Goal: Transaction & Acquisition: Purchase product/service

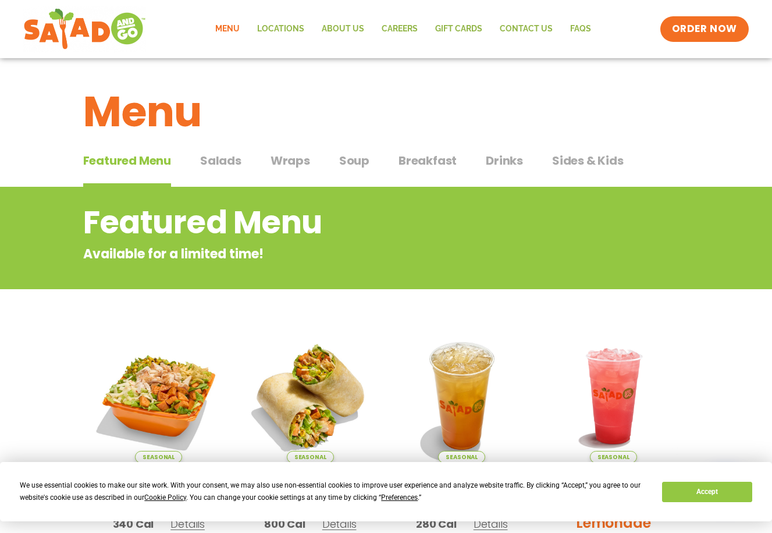
click at [228, 163] on span "Salads" at bounding box center [220, 160] width 41 height 17
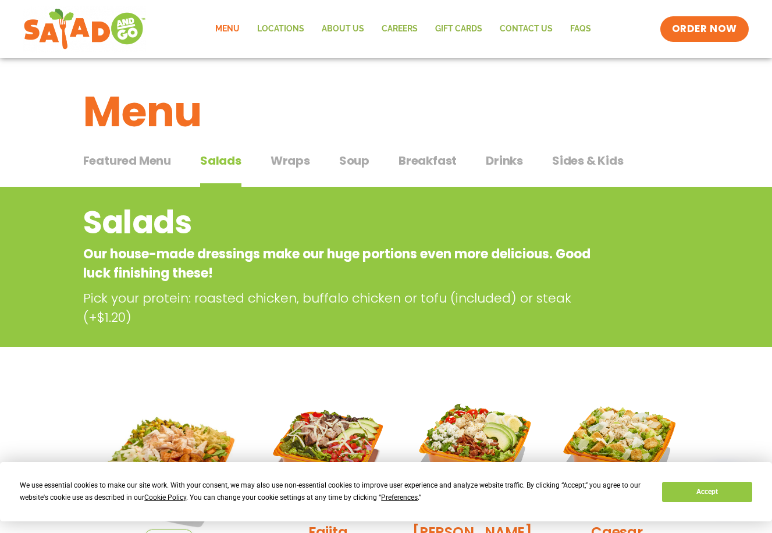
click at [278, 159] on span "Wraps" at bounding box center [290, 160] width 40 height 17
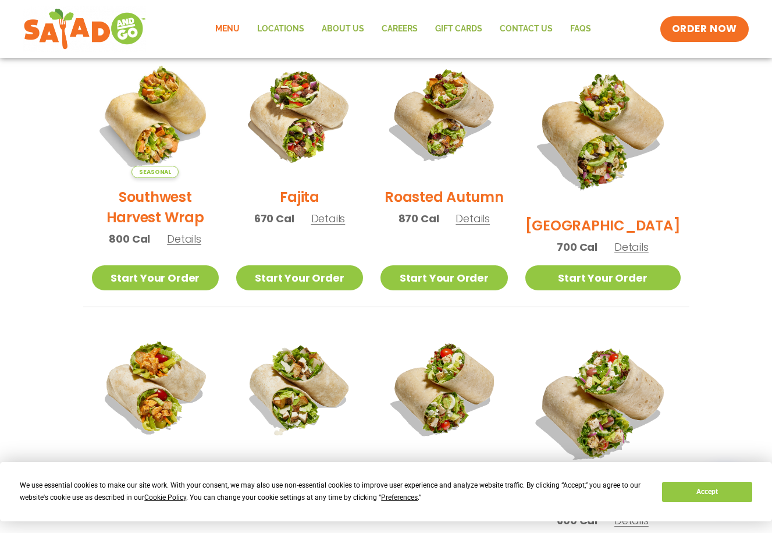
scroll to position [315, 0]
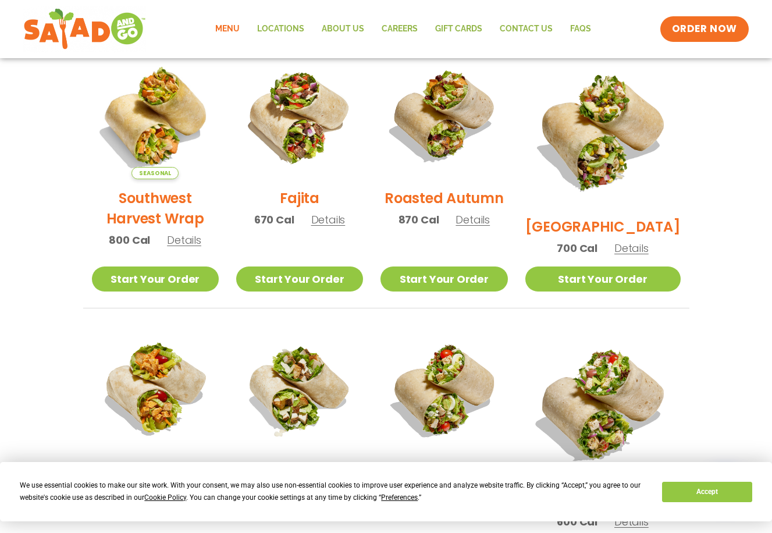
click at [186, 247] on span "Details" at bounding box center [184, 240] width 34 height 15
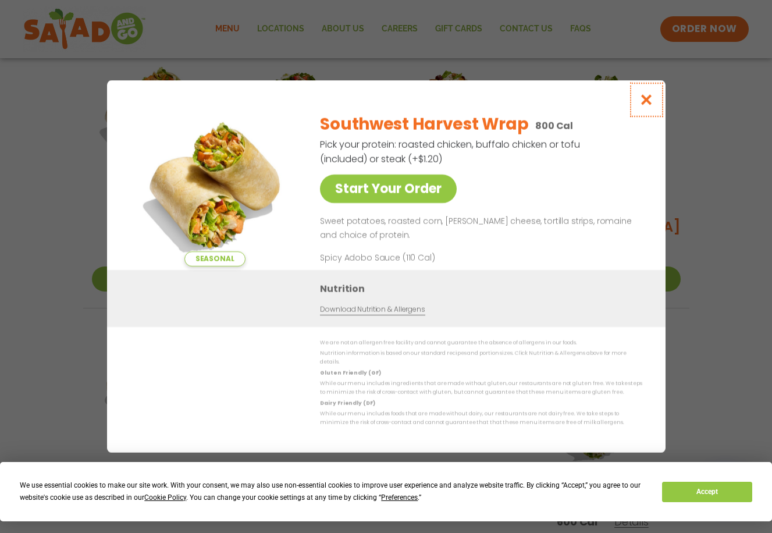
click at [647, 105] on icon "Close modal" at bounding box center [646, 100] width 15 height 12
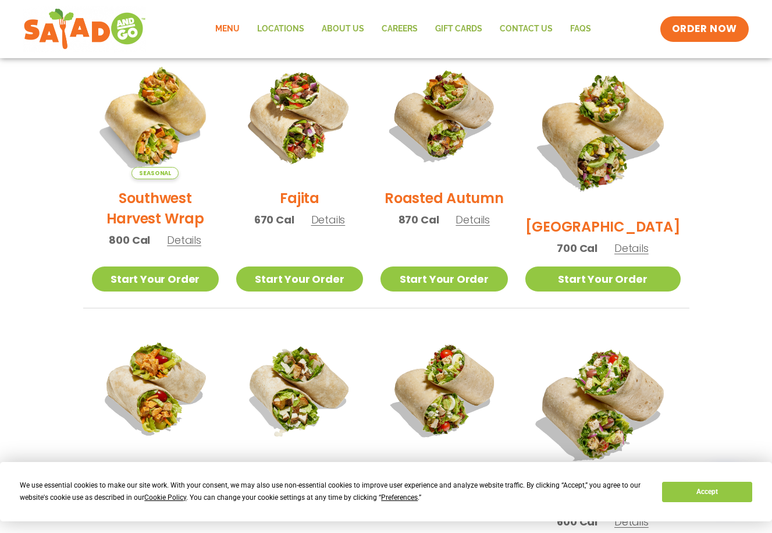
click at [333, 227] on span "Details" at bounding box center [328, 219] width 34 height 15
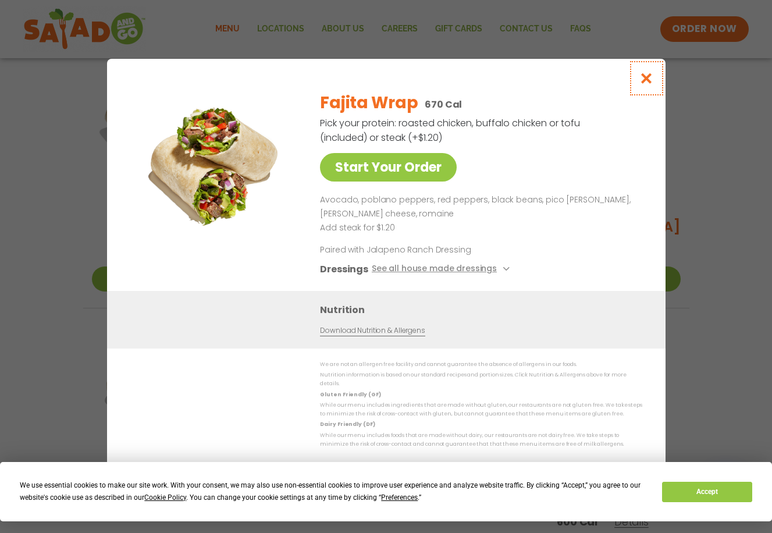
click at [647, 84] on icon "Close modal" at bounding box center [646, 78] width 15 height 12
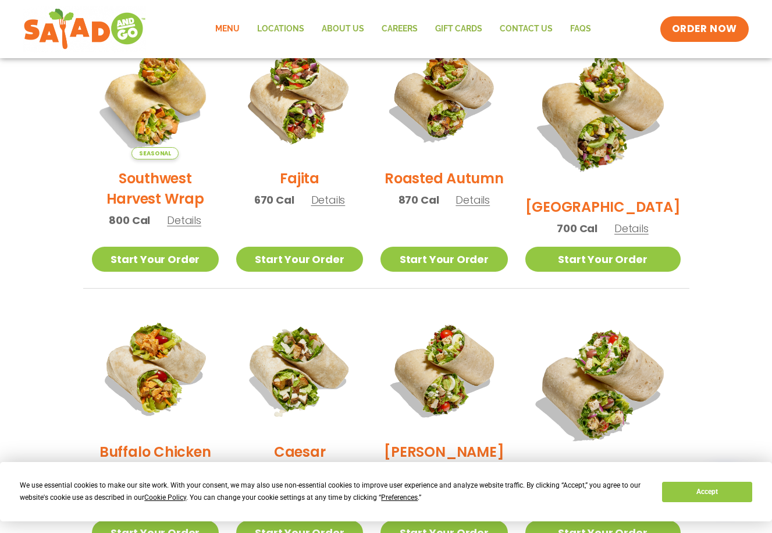
scroll to position [344, 0]
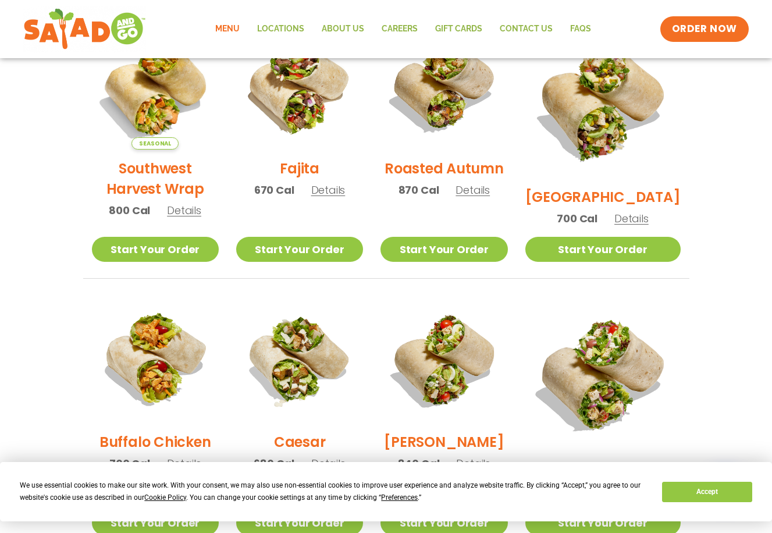
click at [487, 197] on span "Details" at bounding box center [472, 190] width 34 height 15
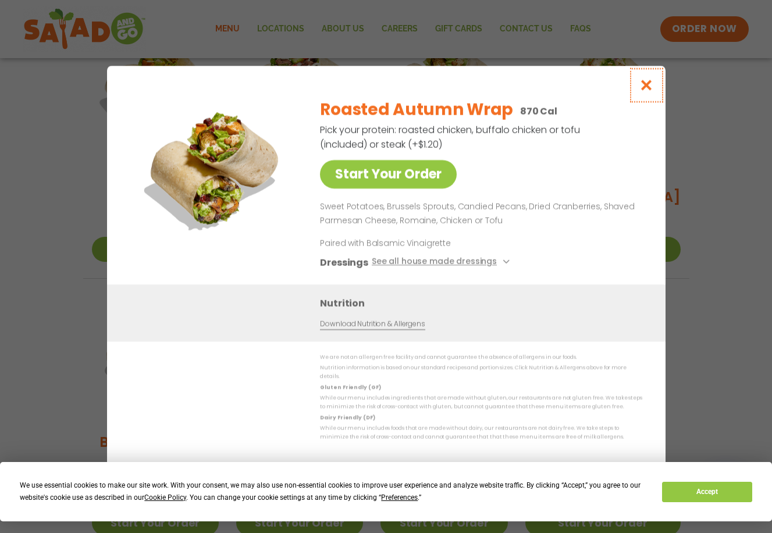
click at [644, 90] on icon "Close modal" at bounding box center [646, 85] width 15 height 12
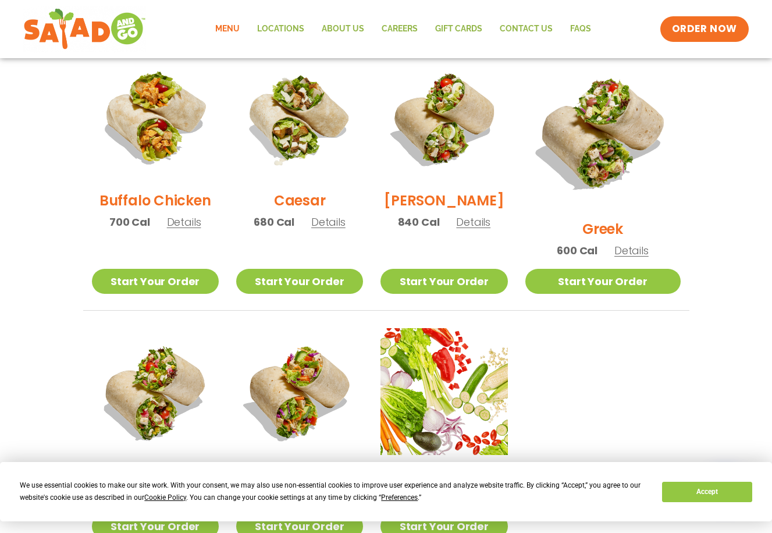
scroll to position [590, 0]
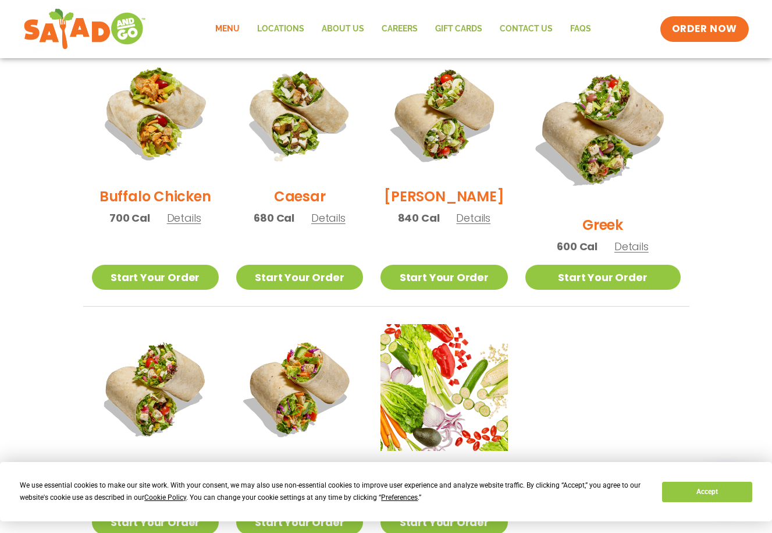
click at [181, 223] on span "Details" at bounding box center [184, 218] width 34 height 15
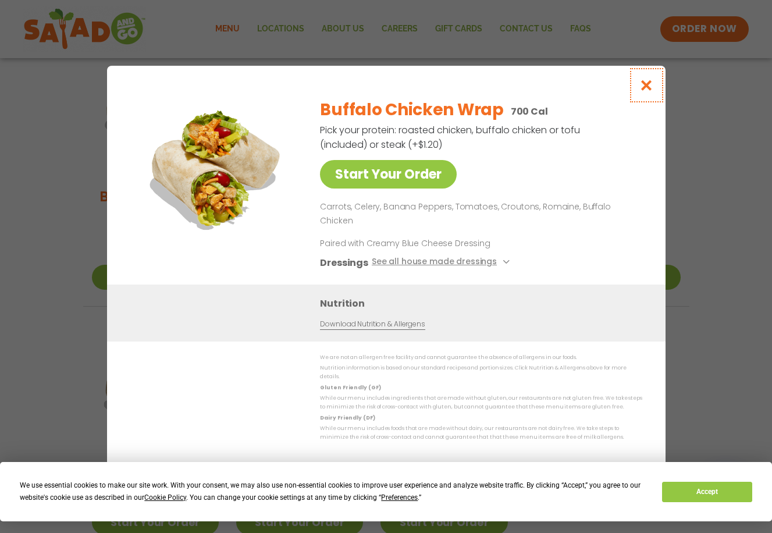
click at [647, 91] on icon "Close modal" at bounding box center [646, 85] width 15 height 12
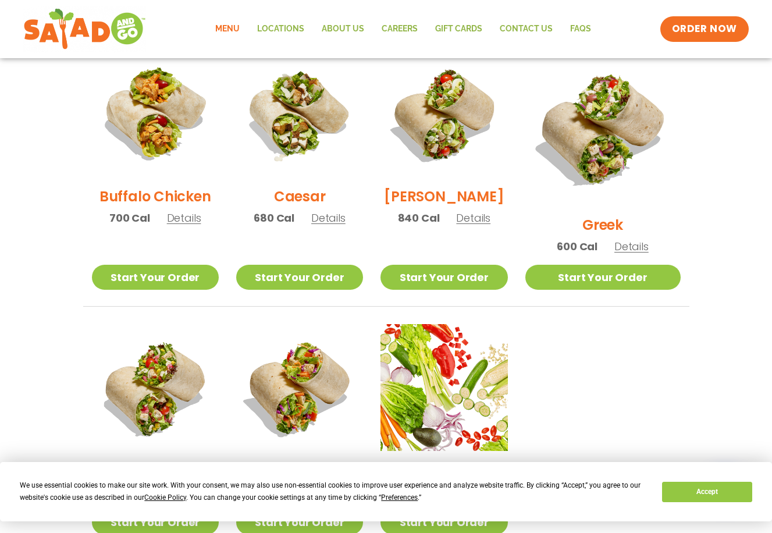
click at [480, 216] on span "Details" at bounding box center [473, 218] width 34 height 15
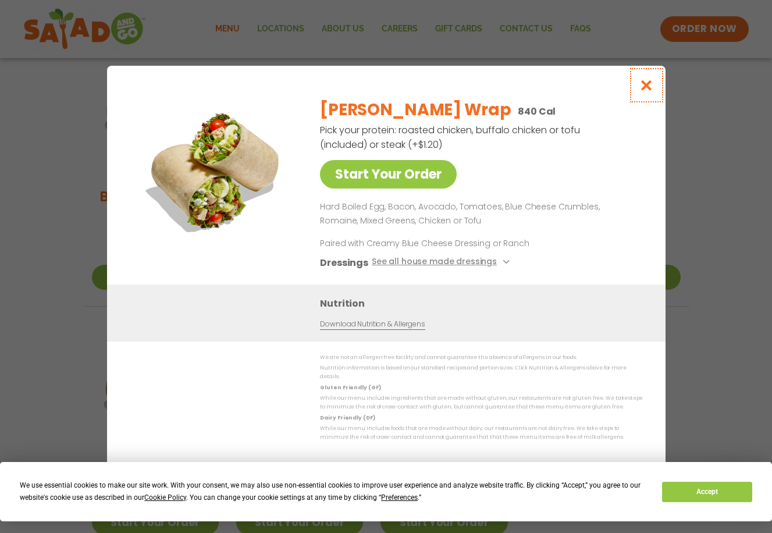
click at [653, 89] on icon "Close modal" at bounding box center [646, 85] width 15 height 12
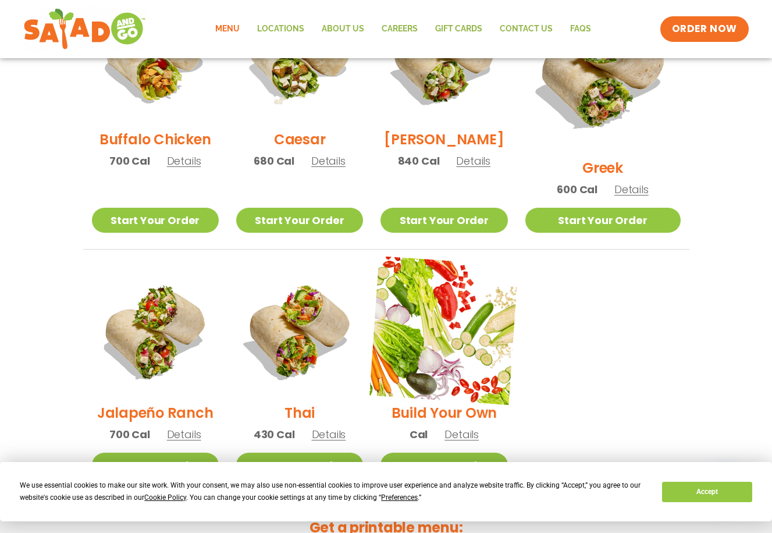
scroll to position [651, 0]
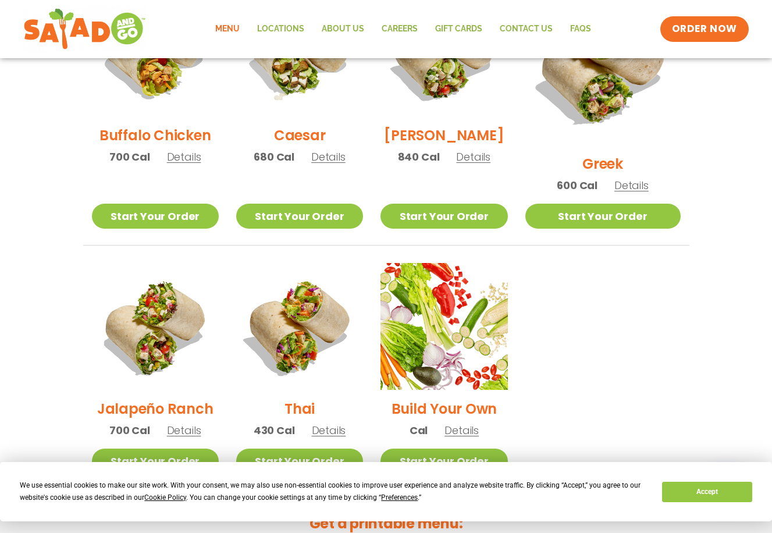
click at [343, 423] on span "Details" at bounding box center [329, 430] width 34 height 15
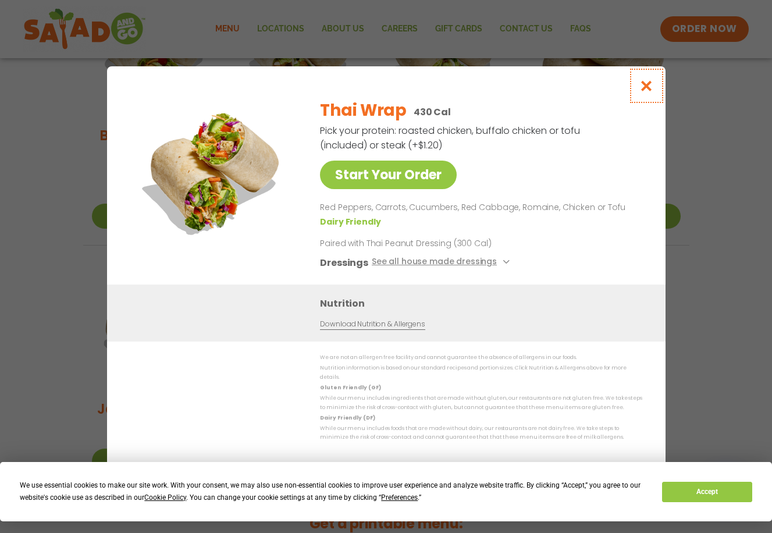
click at [646, 90] on icon "Close modal" at bounding box center [646, 86] width 15 height 12
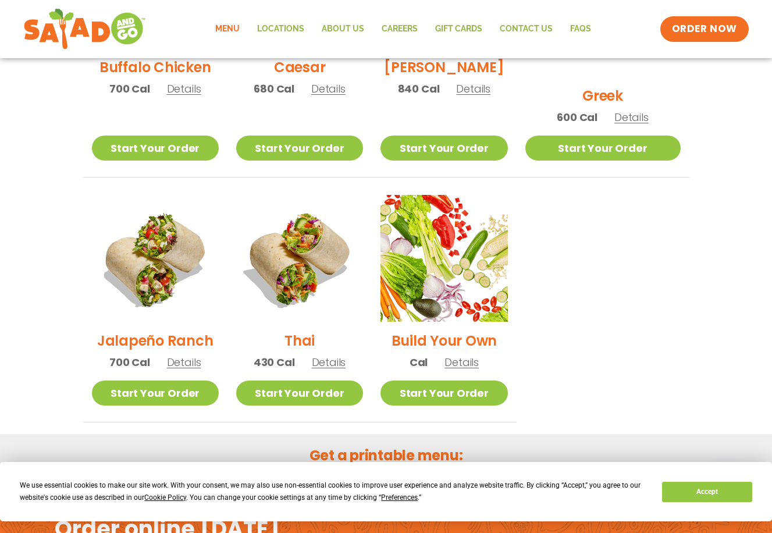
scroll to position [722, 0]
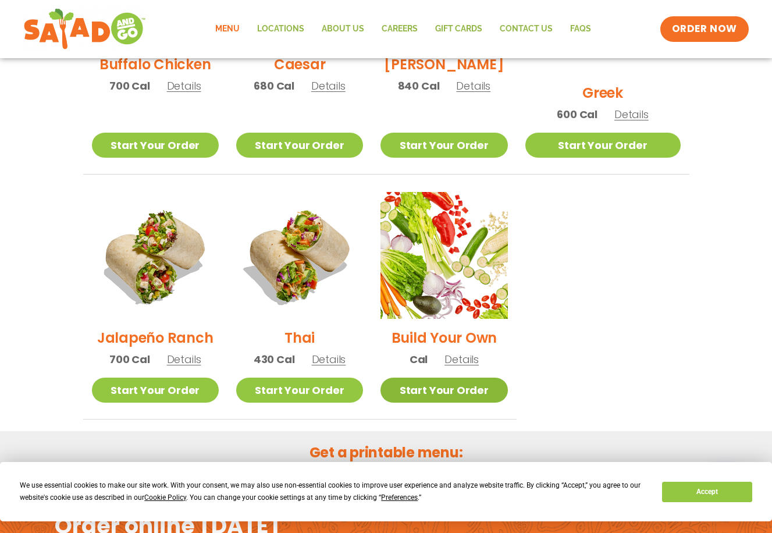
click at [469, 382] on link "Start Your Order" at bounding box center [443, 389] width 127 height 25
